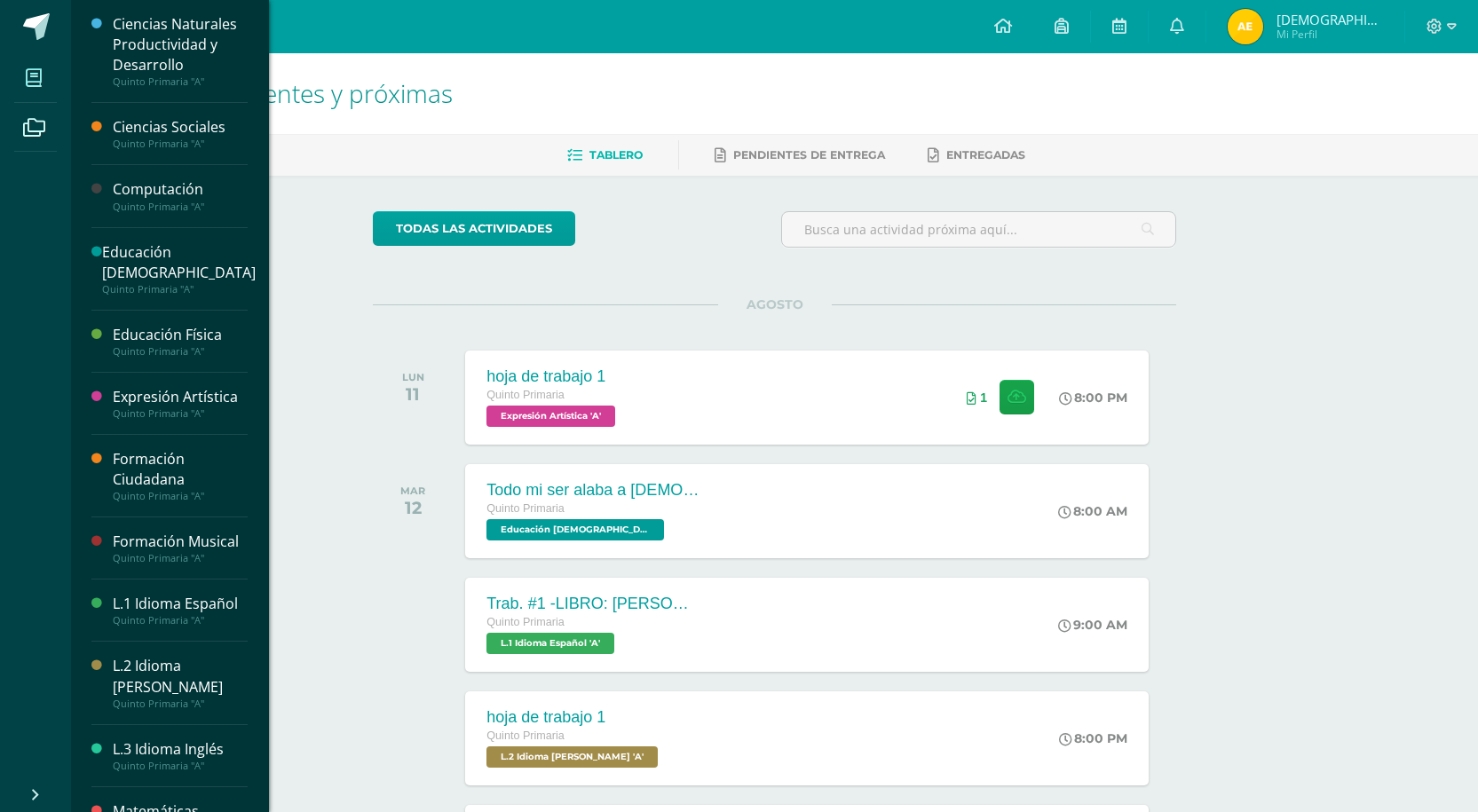
click at [53, 91] on span at bounding box center [34, 77] width 40 height 40
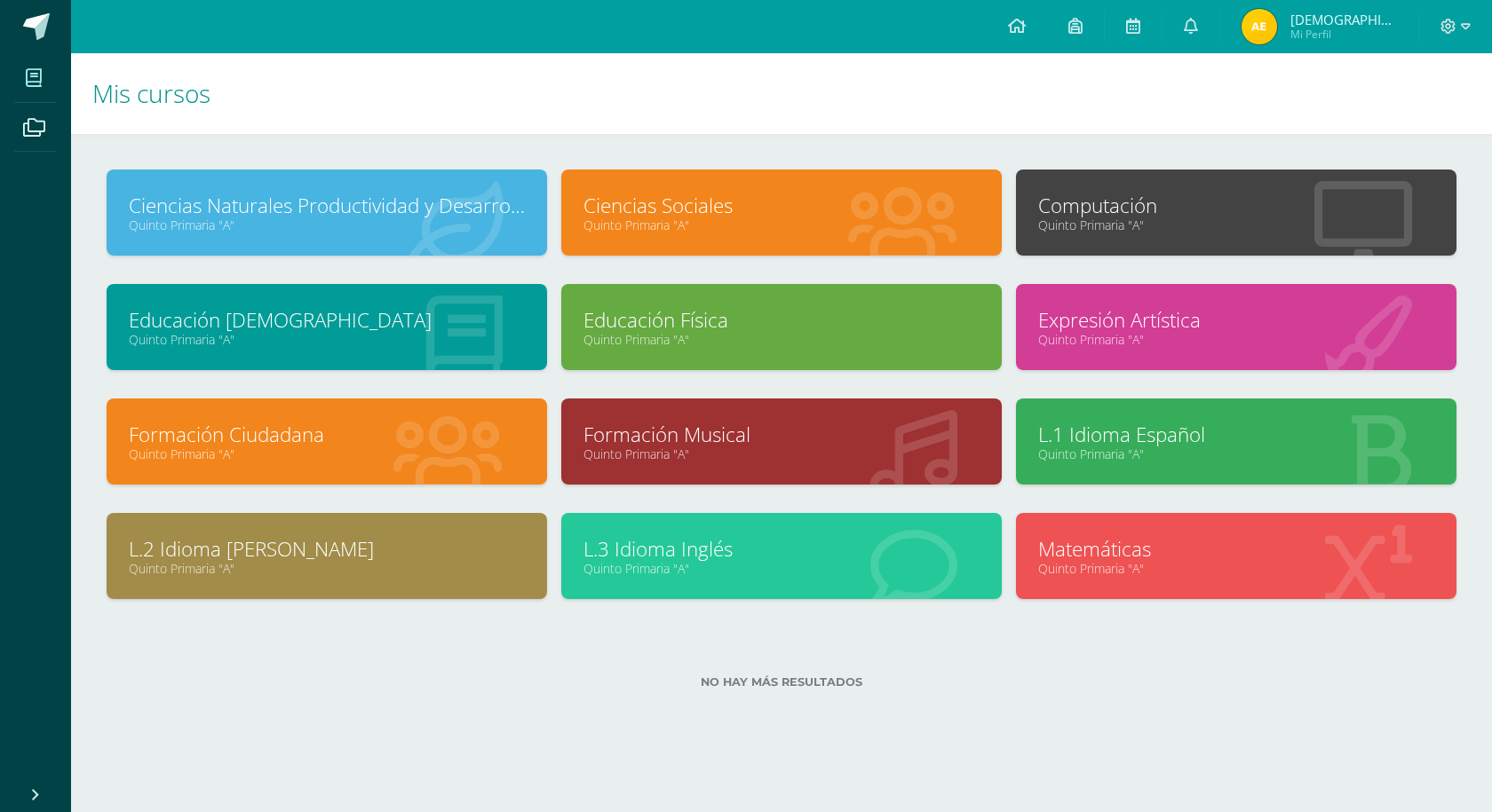
click at [1174, 319] on link "Expresión Artística" at bounding box center [1235, 319] width 396 height 28
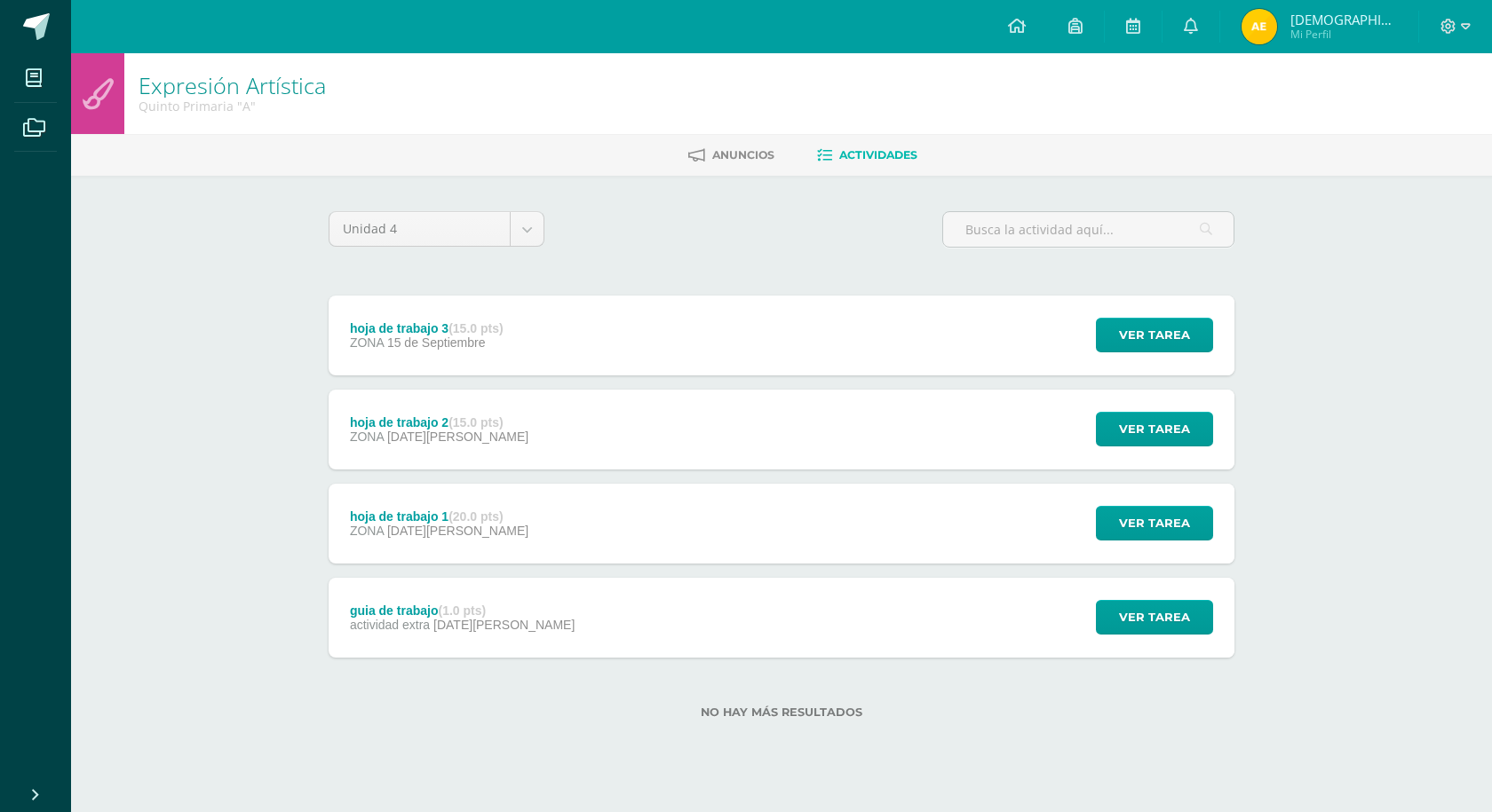
click at [762, 601] on div "guia de trabajo (1.0 pts) actividad extra 01 de Agosto Ver tarea guia de trabaj…" at bounding box center [781, 617] width 906 height 80
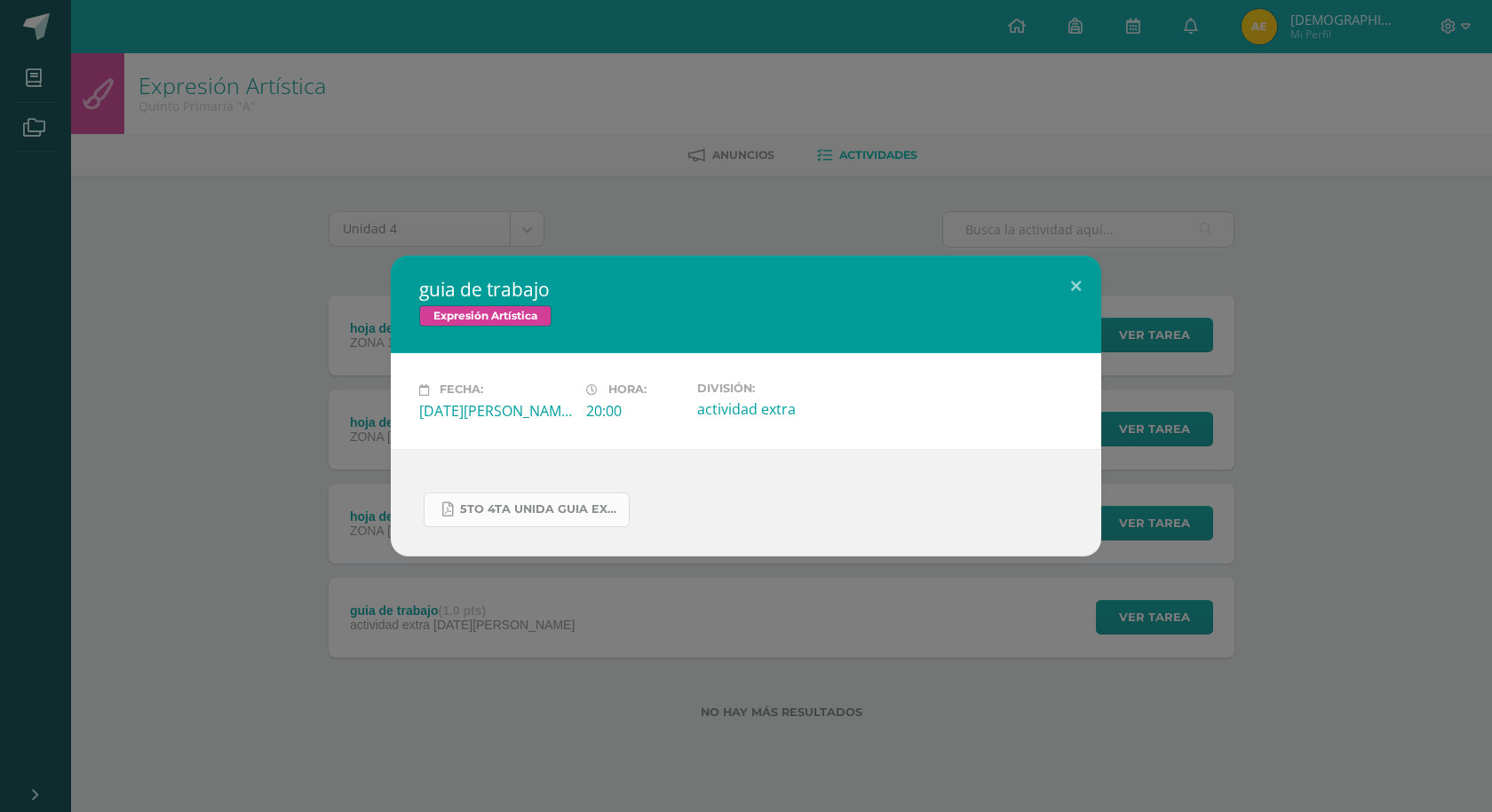
click at [545, 504] on span "5to 4ta unida guia expresion.pdf" at bounding box center [540, 510] width 160 height 14
click at [1077, 280] on button at bounding box center [1075, 285] width 50 height 60
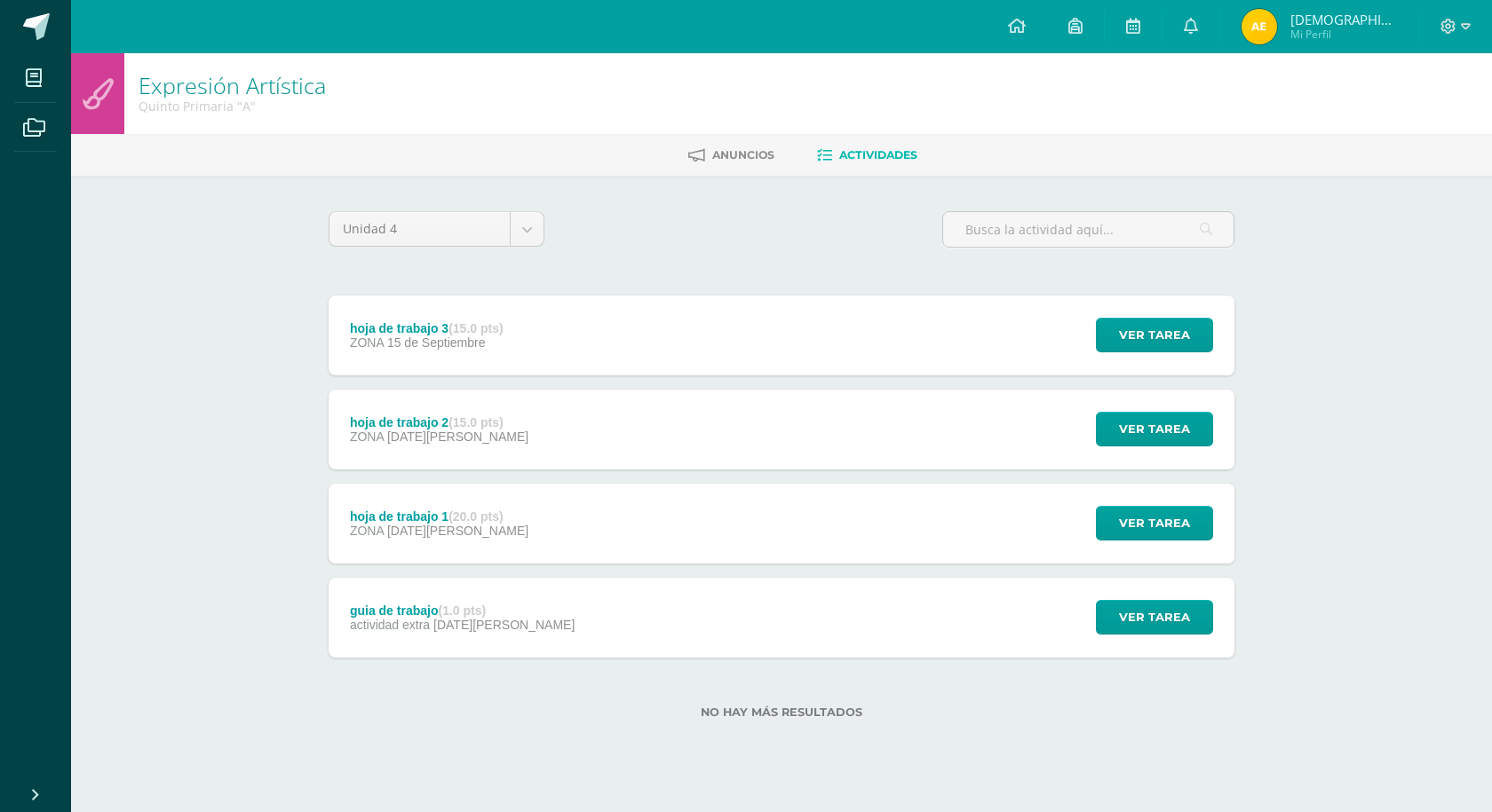
click at [576, 529] on div "hoja de trabajo 1 (20.0 pts) ZONA 11 de Agosto Ver tarea hoja de trabajo 1 Expr…" at bounding box center [781, 523] width 906 height 80
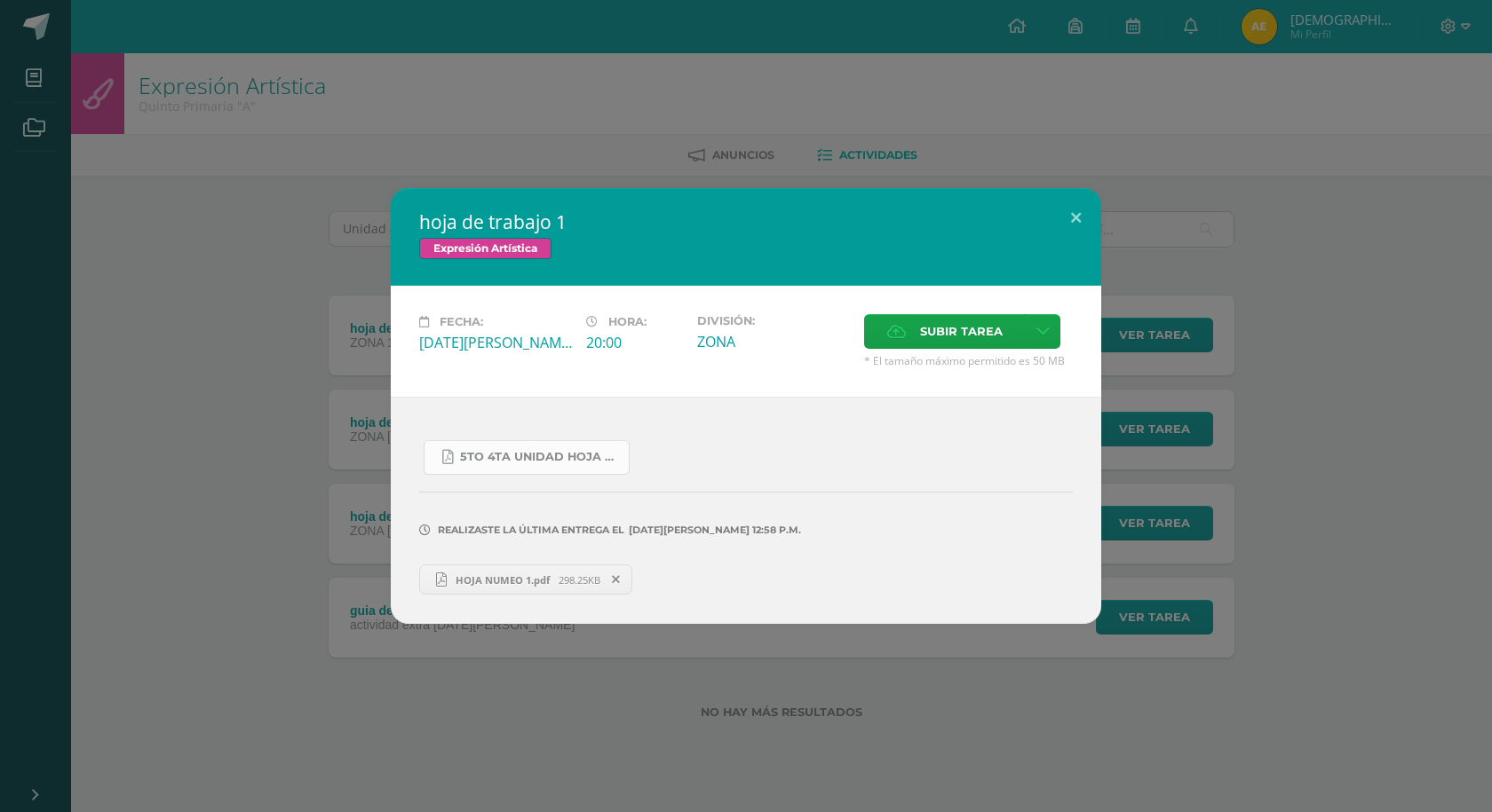
click at [594, 457] on span "5to 4ta unidad hoja de trabajo expresion.pdf" at bounding box center [540, 457] width 160 height 14
